Goal: Task Accomplishment & Management: Use online tool/utility

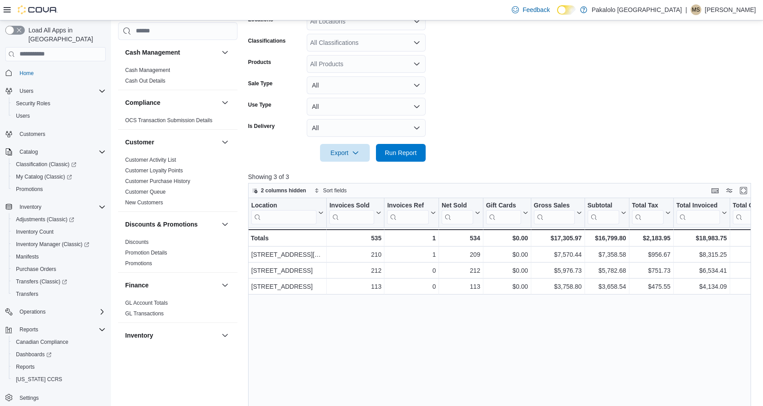
scroll to position [491, 0]
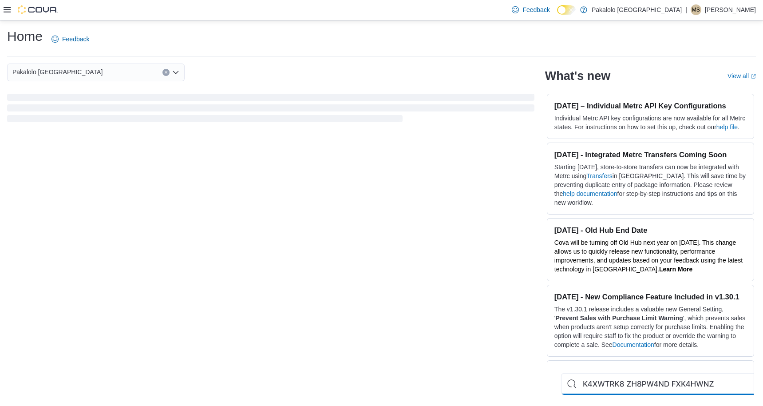
click at [8, 9] on icon at bounding box center [7, 9] width 7 height 7
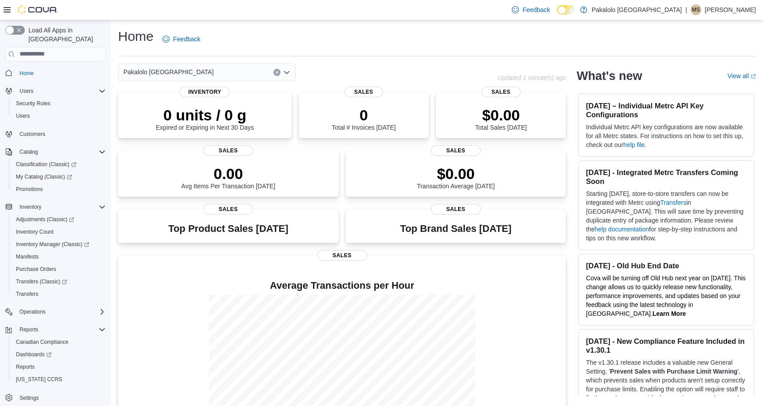
click at [291, 0] on div "Feedback Dark Mode Pakalolo Ontario | MS Michael Saikaley" at bounding box center [381, 10] width 763 height 20
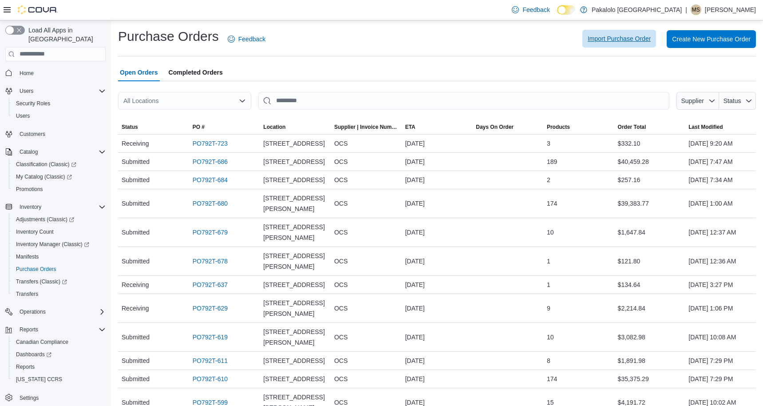
click at [616, 40] on span "Import Purchase Order" at bounding box center [619, 38] width 63 height 9
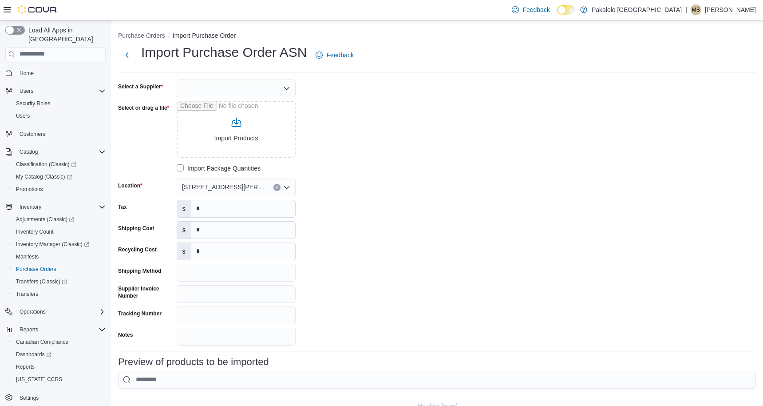
click at [281, 88] on div at bounding box center [236, 88] width 119 height 18
click at [252, 125] on span "OCS" at bounding box center [242, 128] width 98 height 9
click at [254, 133] on input "Select or drag a file" at bounding box center [236, 129] width 119 height 57
type input "**********"
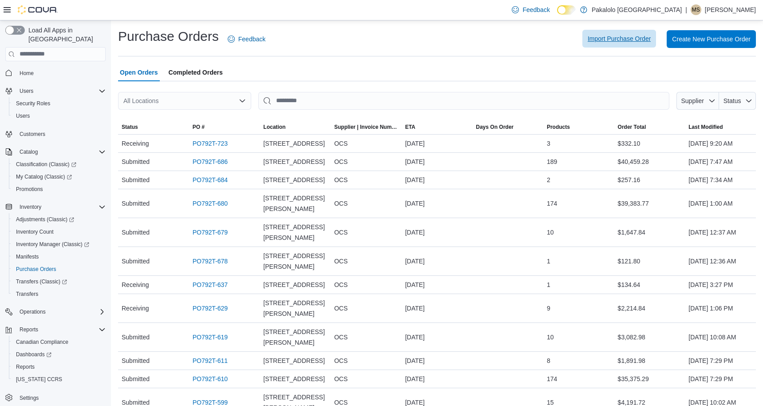
click at [605, 34] on span "Import Purchase Order" at bounding box center [619, 38] width 63 height 9
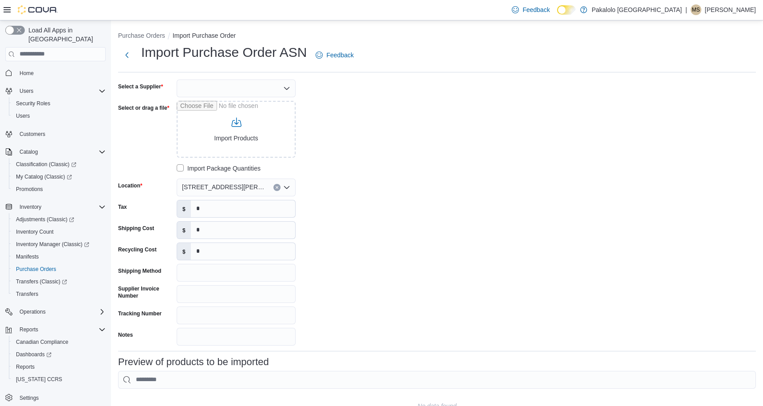
click at [278, 95] on div at bounding box center [236, 88] width 119 height 18
click at [213, 127] on span "OCS" at bounding box center [242, 128] width 98 height 9
click at [214, 127] on input "Select or drag a file" at bounding box center [236, 129] width 119 height 57
type input "**********"
